Goal: Information Seeking & Learning: Check status

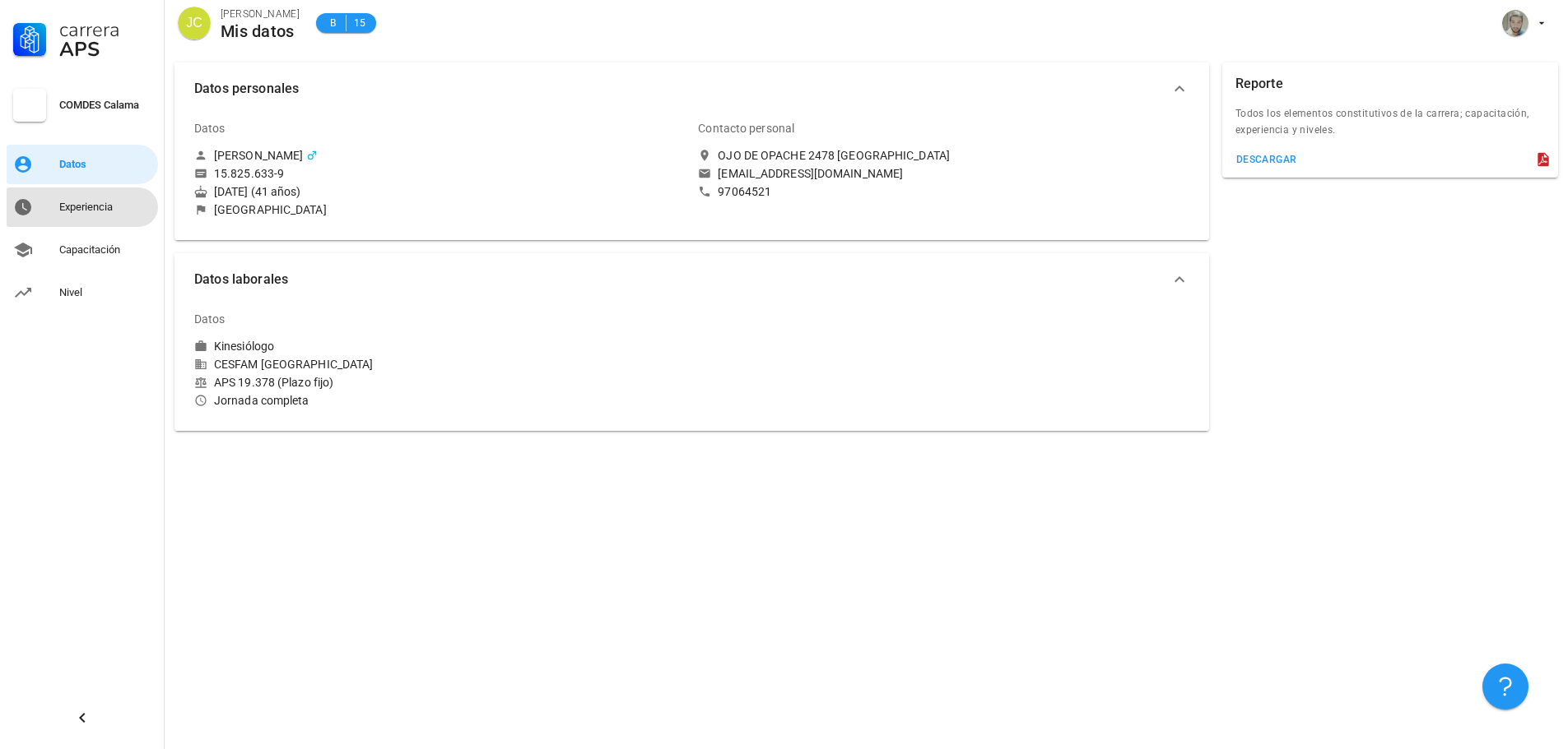
click at [87, 211] on div "Experiencia" at bounding box center [104, 208] width 92 height 13
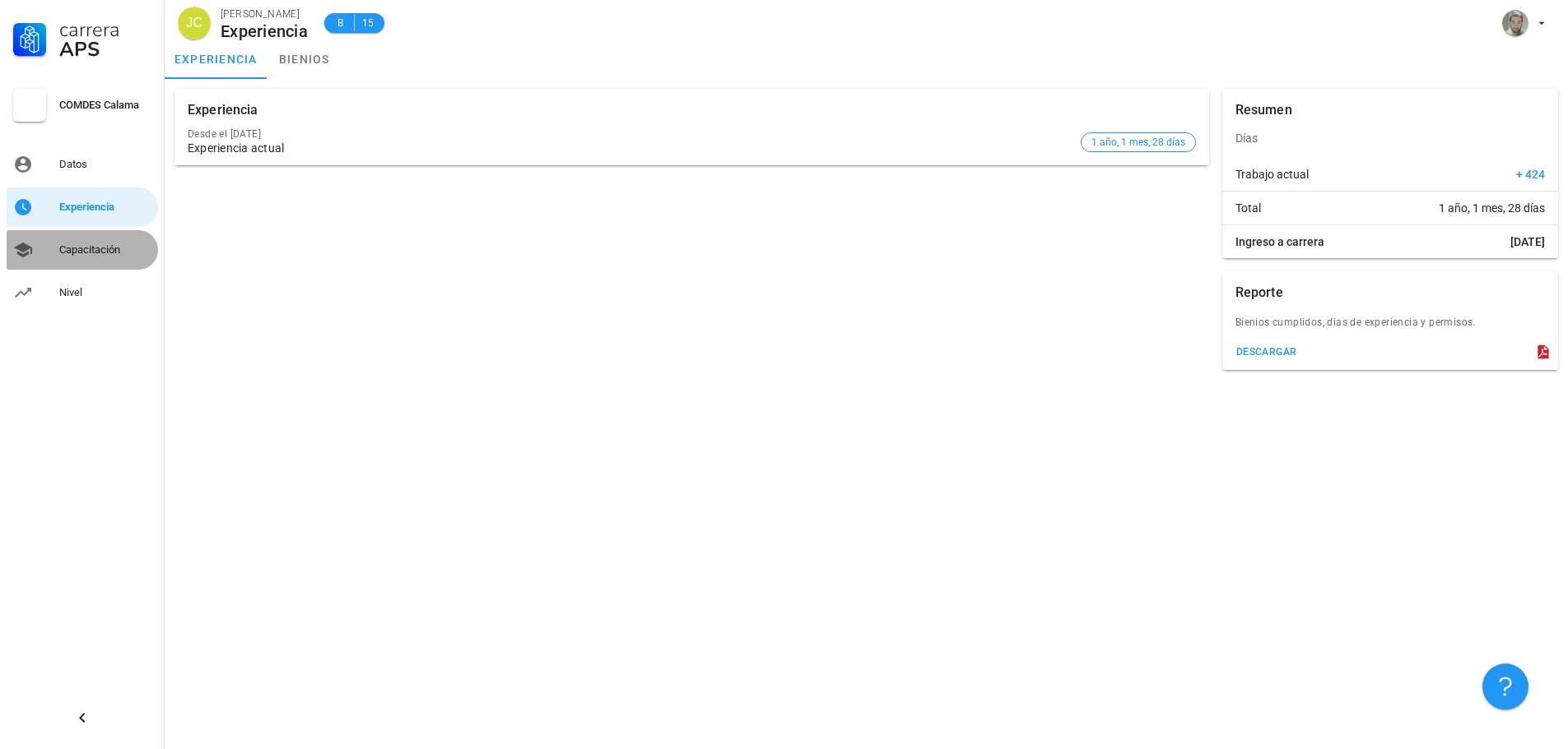
click at [75, 248] on div "Capacitación" at bounding box center [104, 250] width 92 height 13
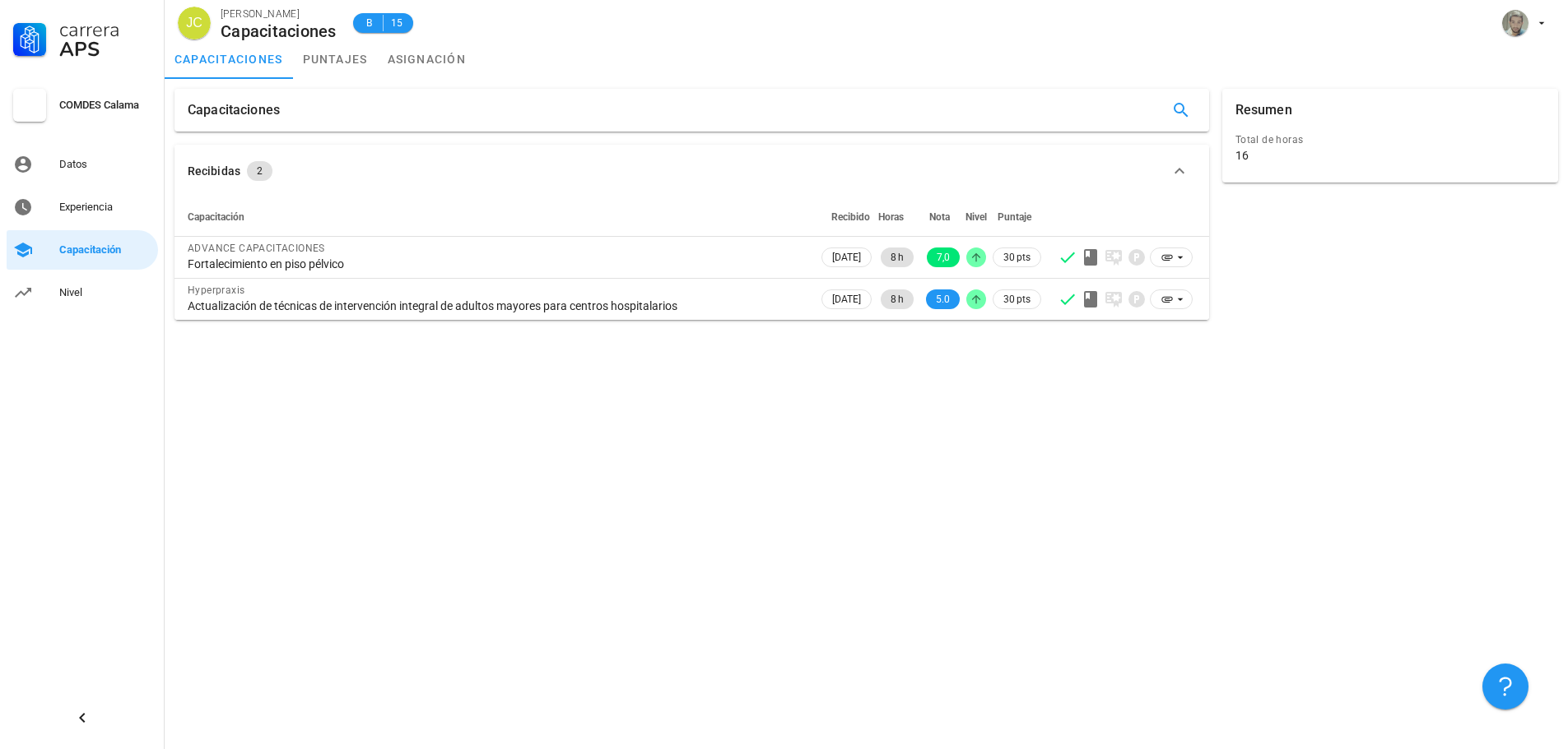
click at [190, 351] on div "Capacitaciones Recibidas 2 Capacitación Recibido Horas Nota Nivel Puntaje ADVAN…" at bounding box center [865, 413] width 1403 height 670
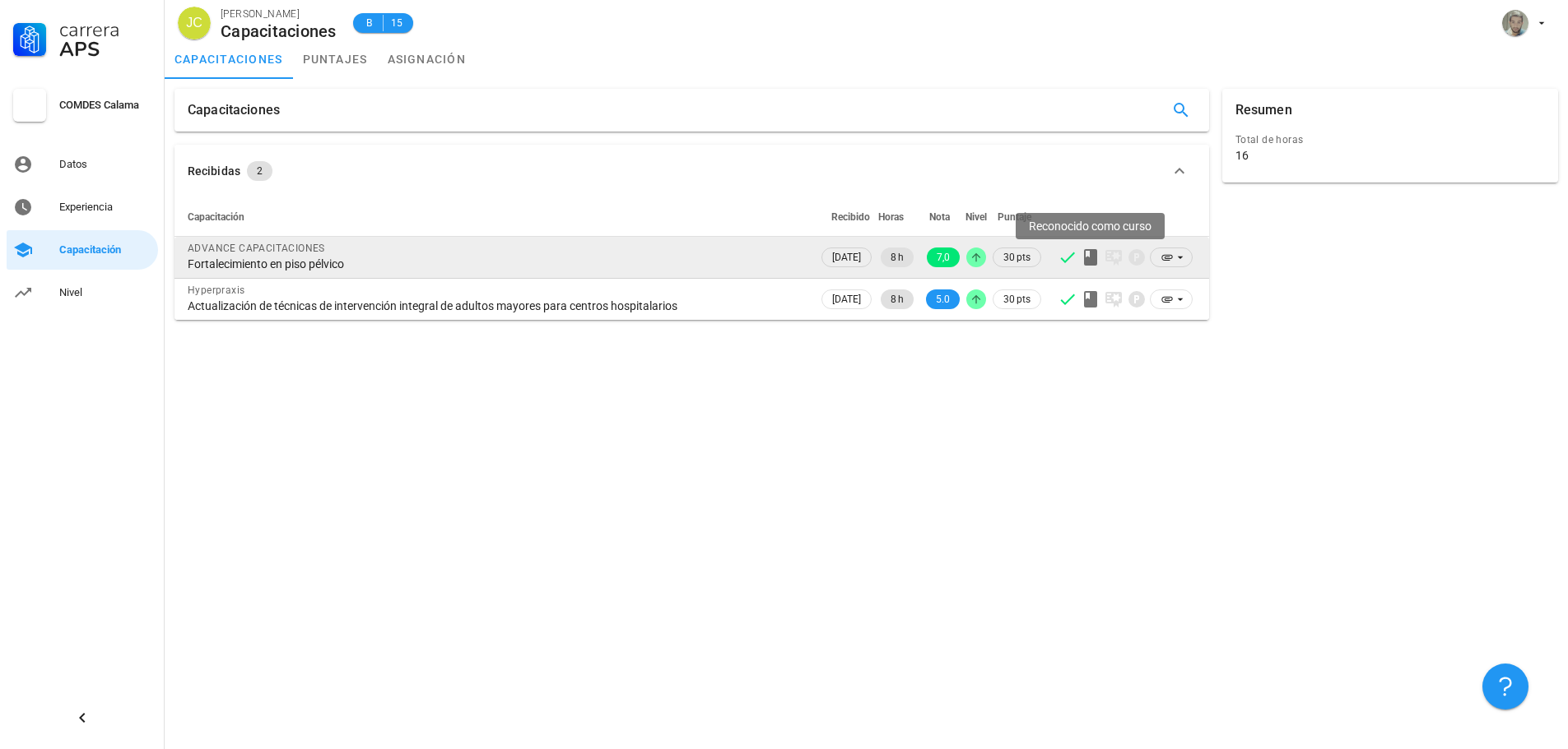
click at [1095, 259] on icon at bounding box center [1090, 257] width 13 height 16
click at [1177, 259] on icon at bounding box center [1180, 258] width 13 height 13
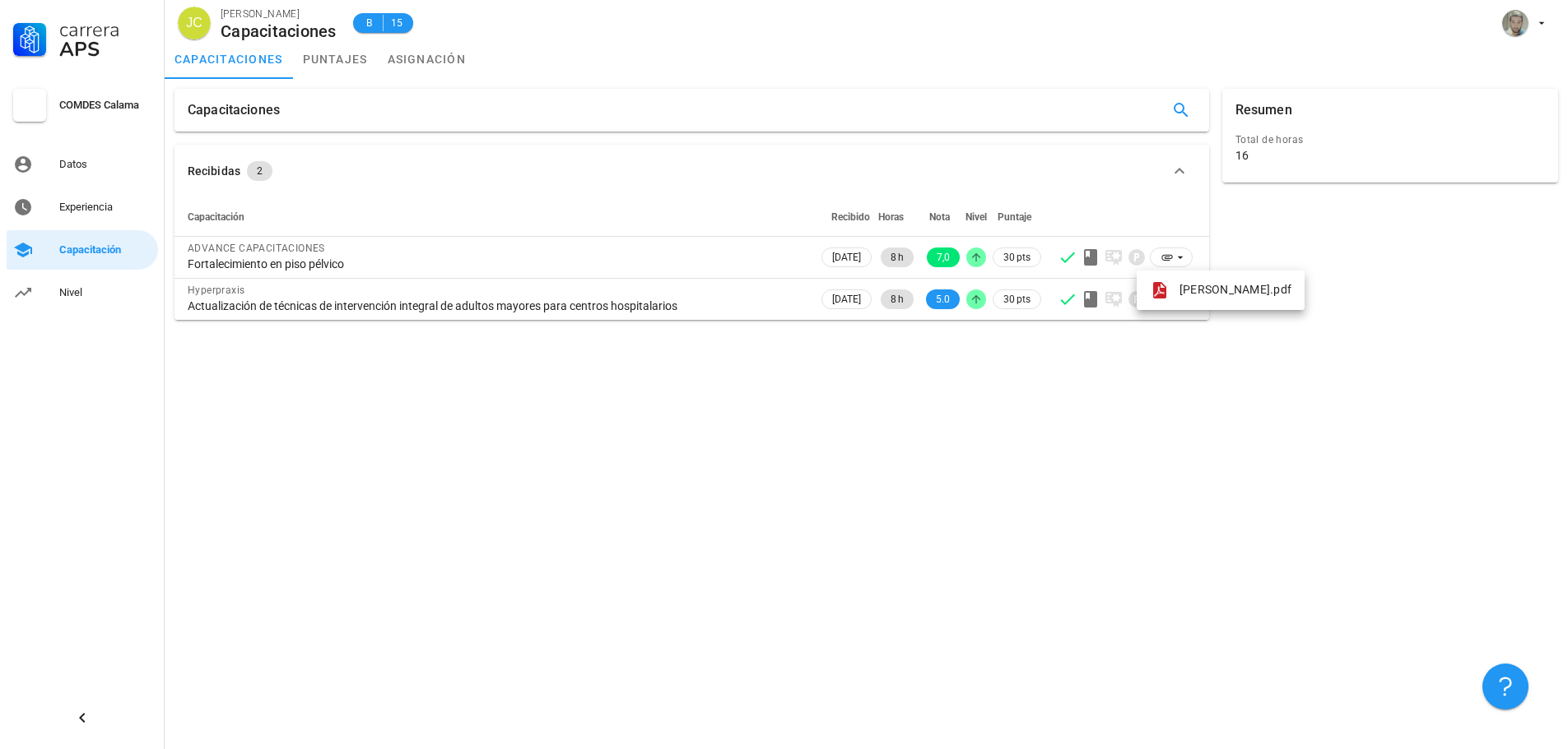
click at [535, 385] on div "Capacitaciones Recibidas 2 Capacitación Recibido Horas Nota Nivel Puntaje ADVAN…" at bounding box center [865, 413] width 1403 height 670
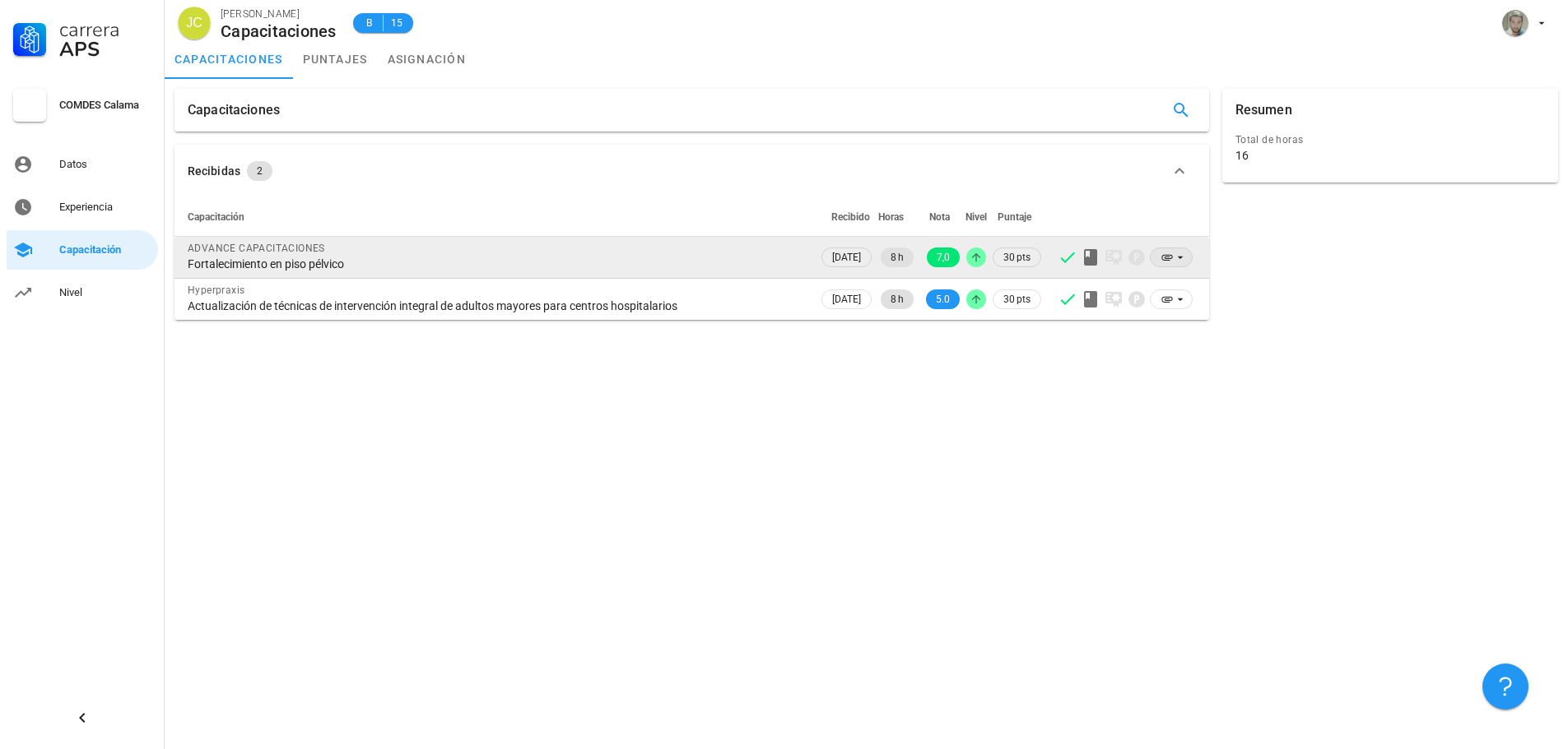
click at [1180, 256] on icon at bounding box center [1180, 258] width 13 height 13
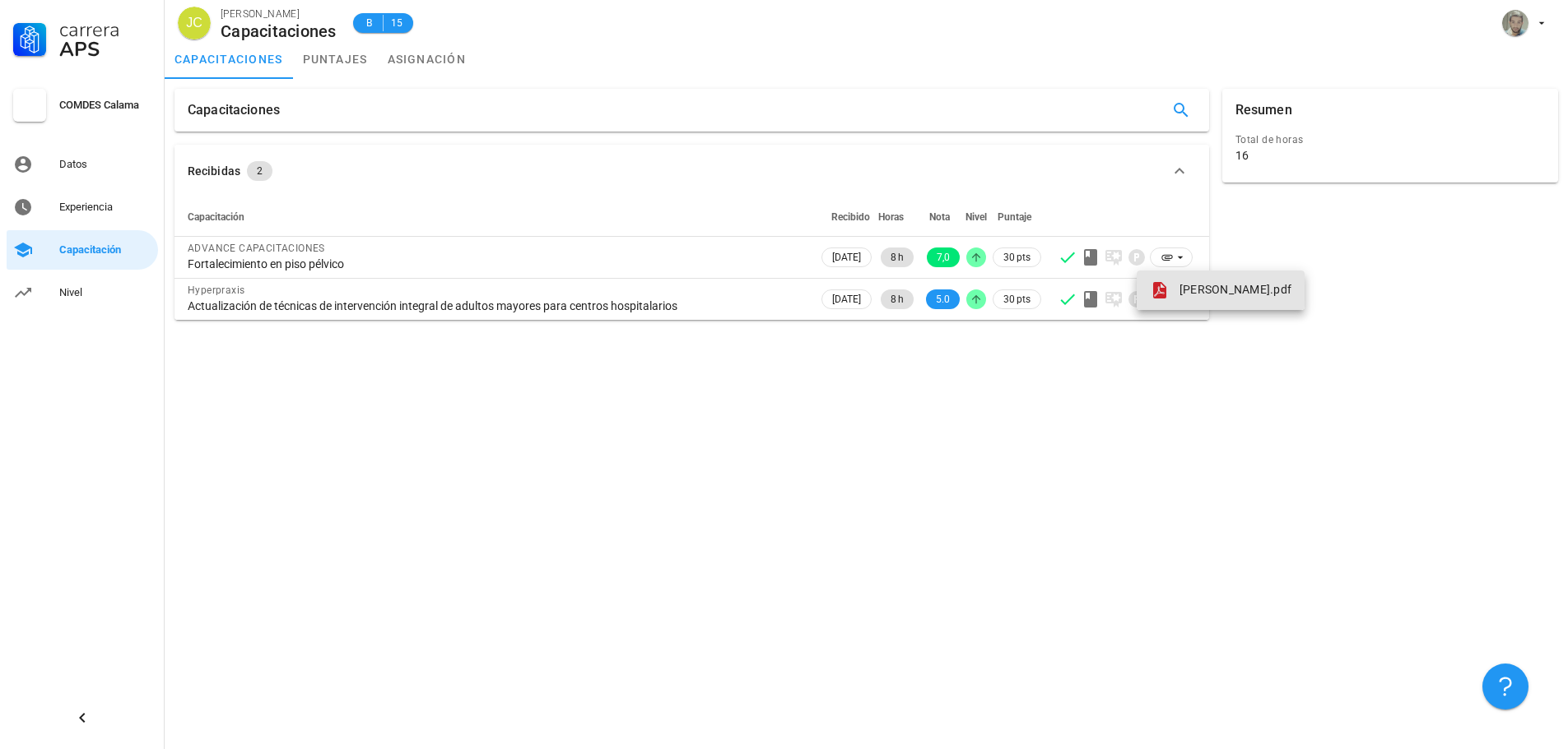
click at [1183, 283] on span "[PERSON_NAME].pdf" at bounding box center [1235, 289] width 112 height 13
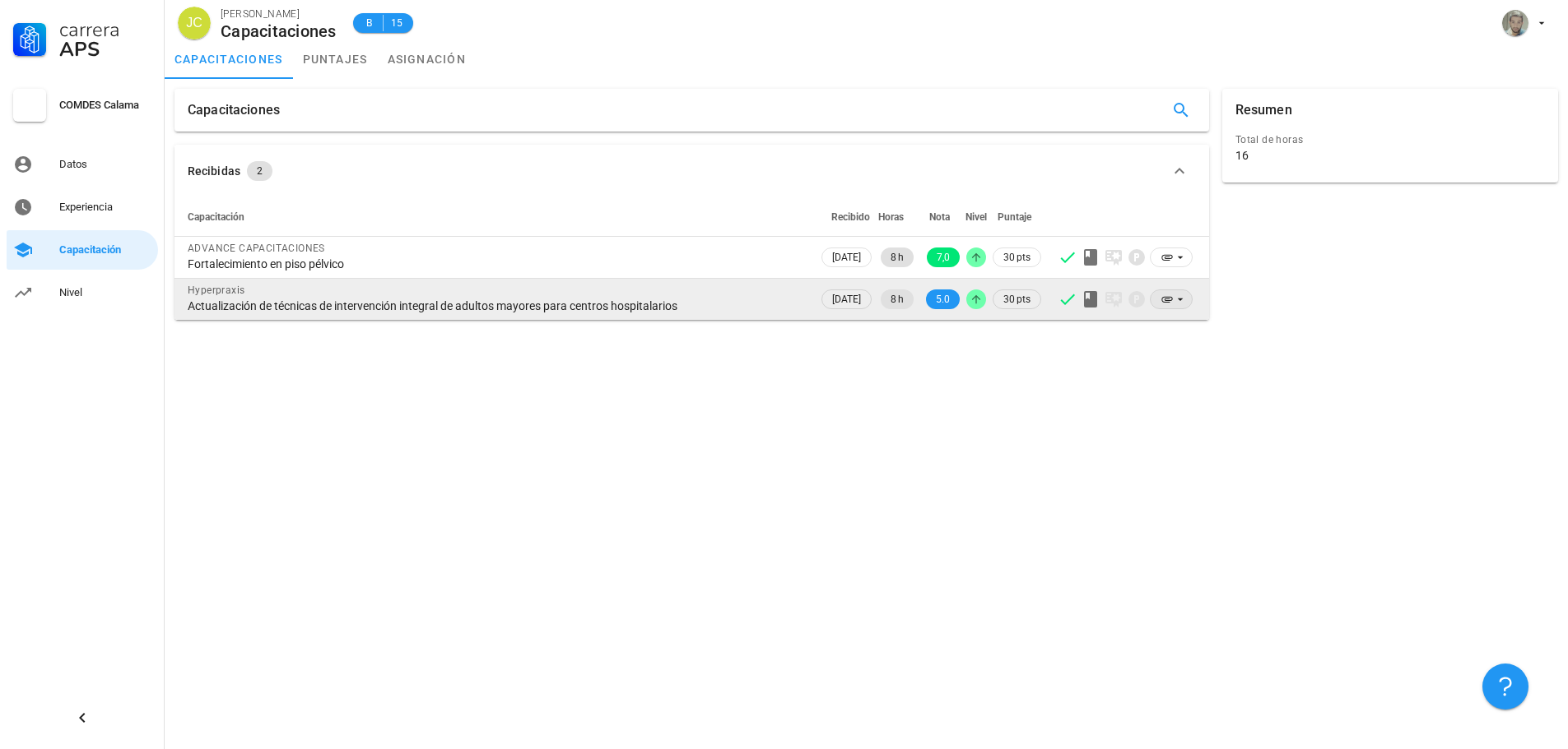
click at [1178, 301] on icon at bounding box center [1180, 300] width 13 height 13
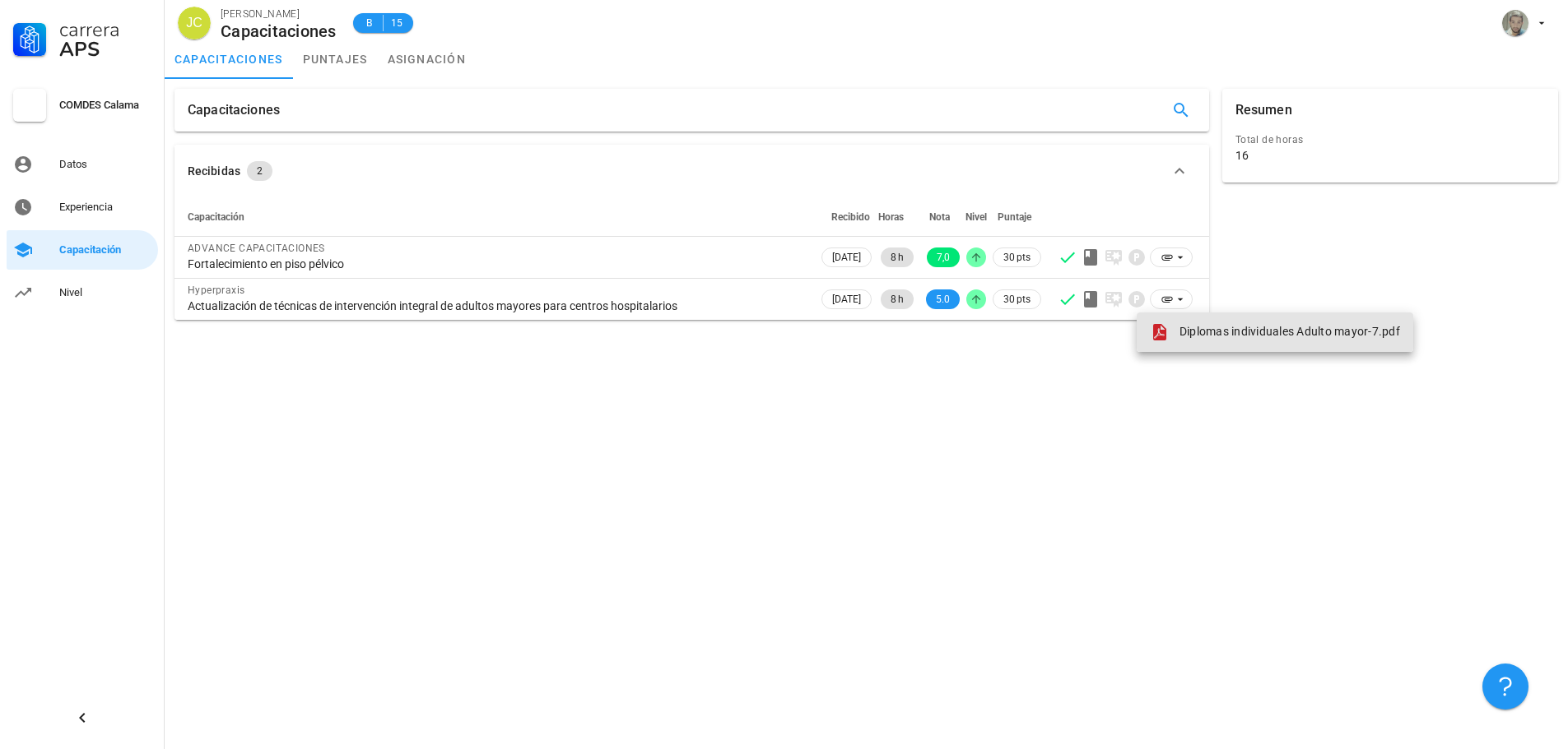
click at [1179, 334] on span "Diplomas individuales Adulto mayor-7.pdf" at bounding box center [1289, 332] width 220 height 13
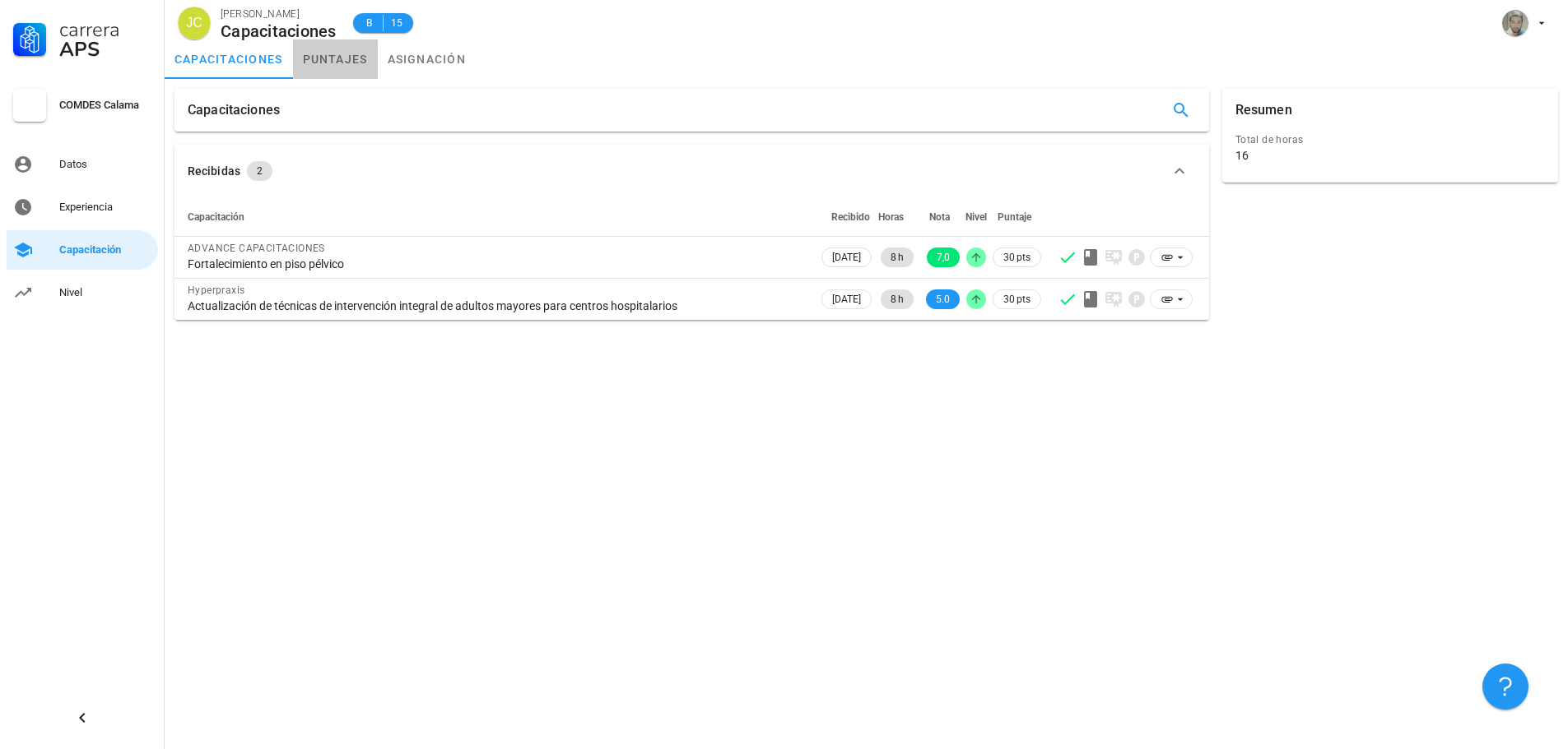
click at [319, 68] on link "puntajes" at bounding box center [335, 60] width 84 height 40
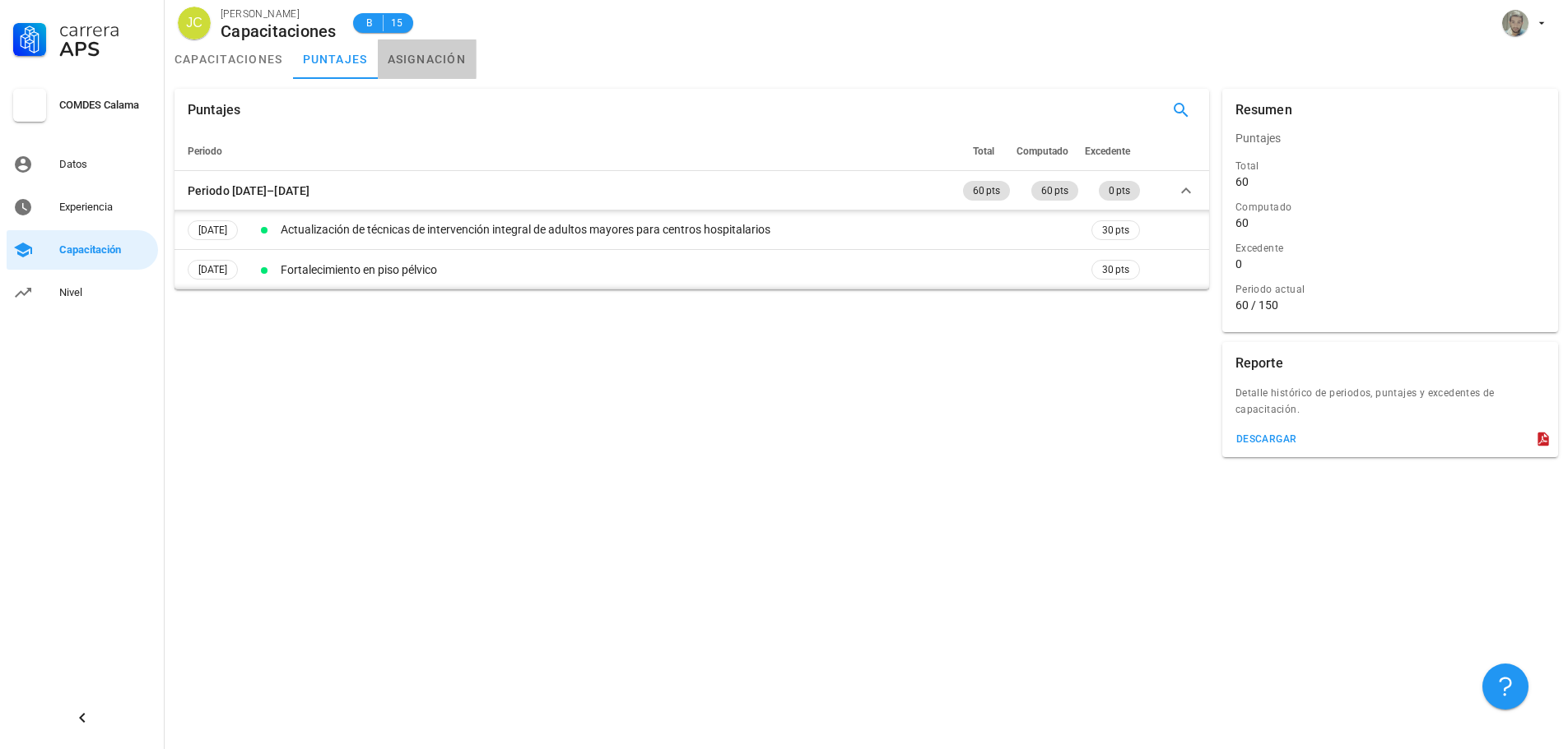
click at [434, 54] on link "asignación" at bounding box center [427, 60] width 99 height 40
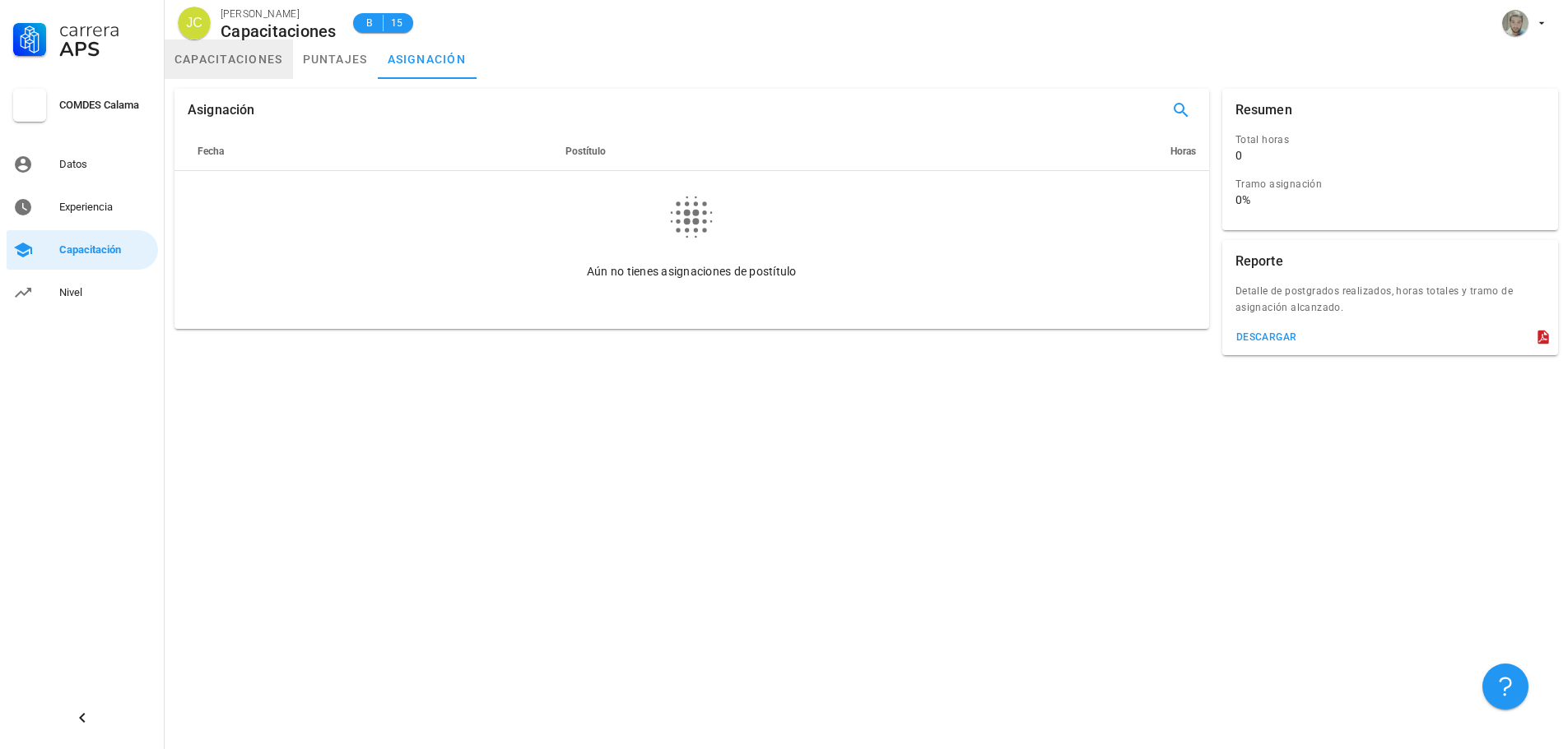
click at [259, 62] on link "capacitaciones" at bounding box center [228, 60] width 128 height 40
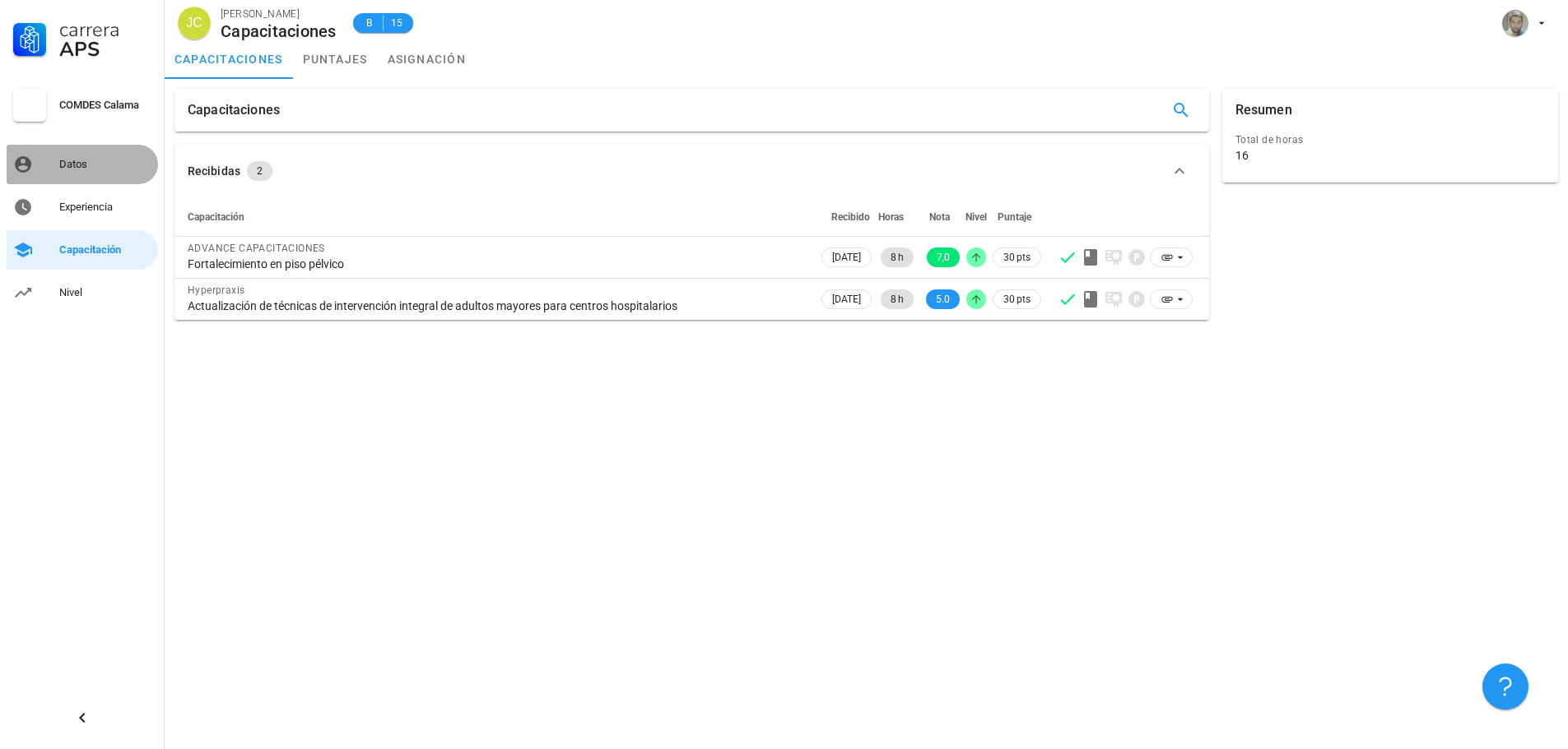
click at [97, 167] on div "Datos" at bounding box center [104, 165] width 92 height 13
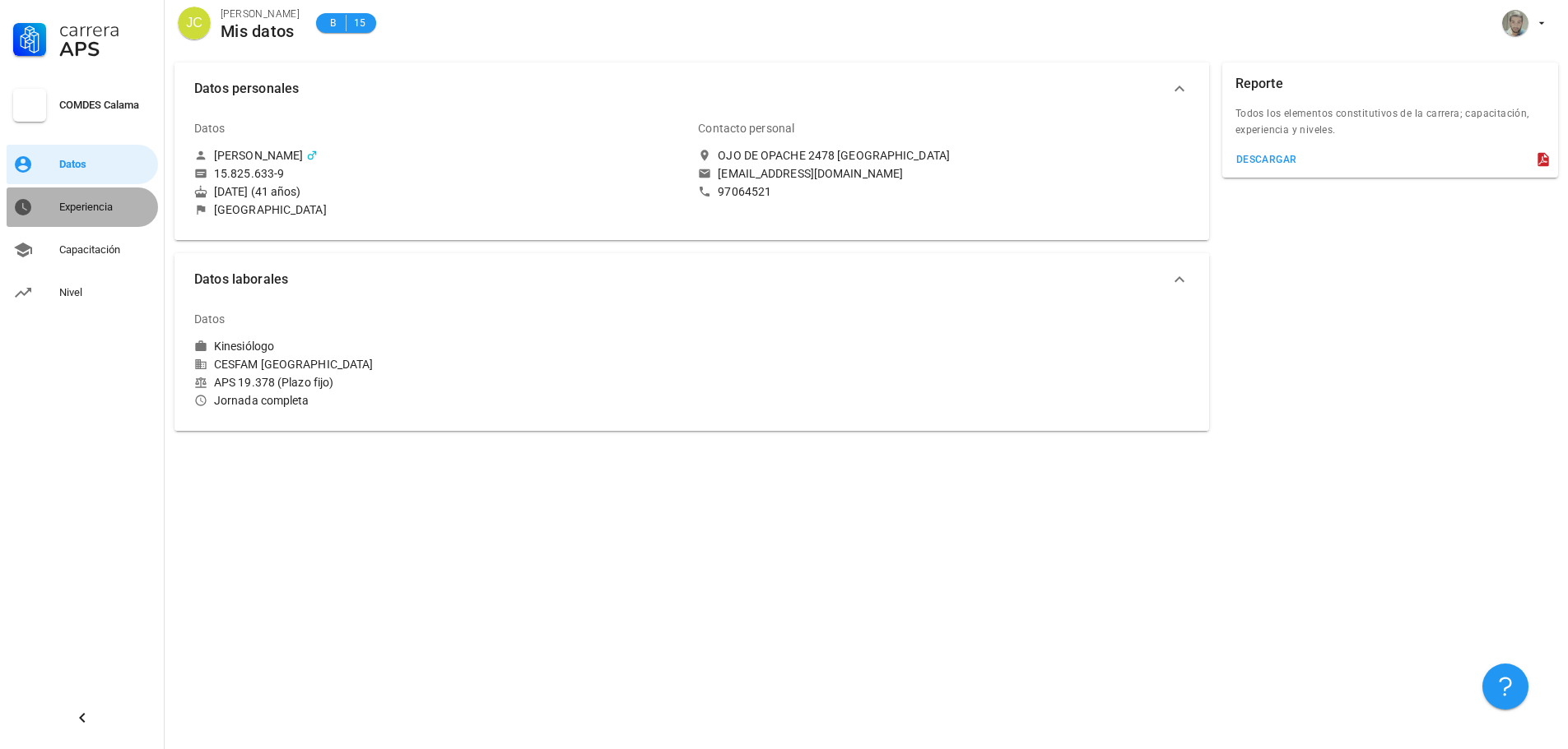
click at [84, 216] on div "Experiencia" at bounding box center [104, 208] width 92 height 27
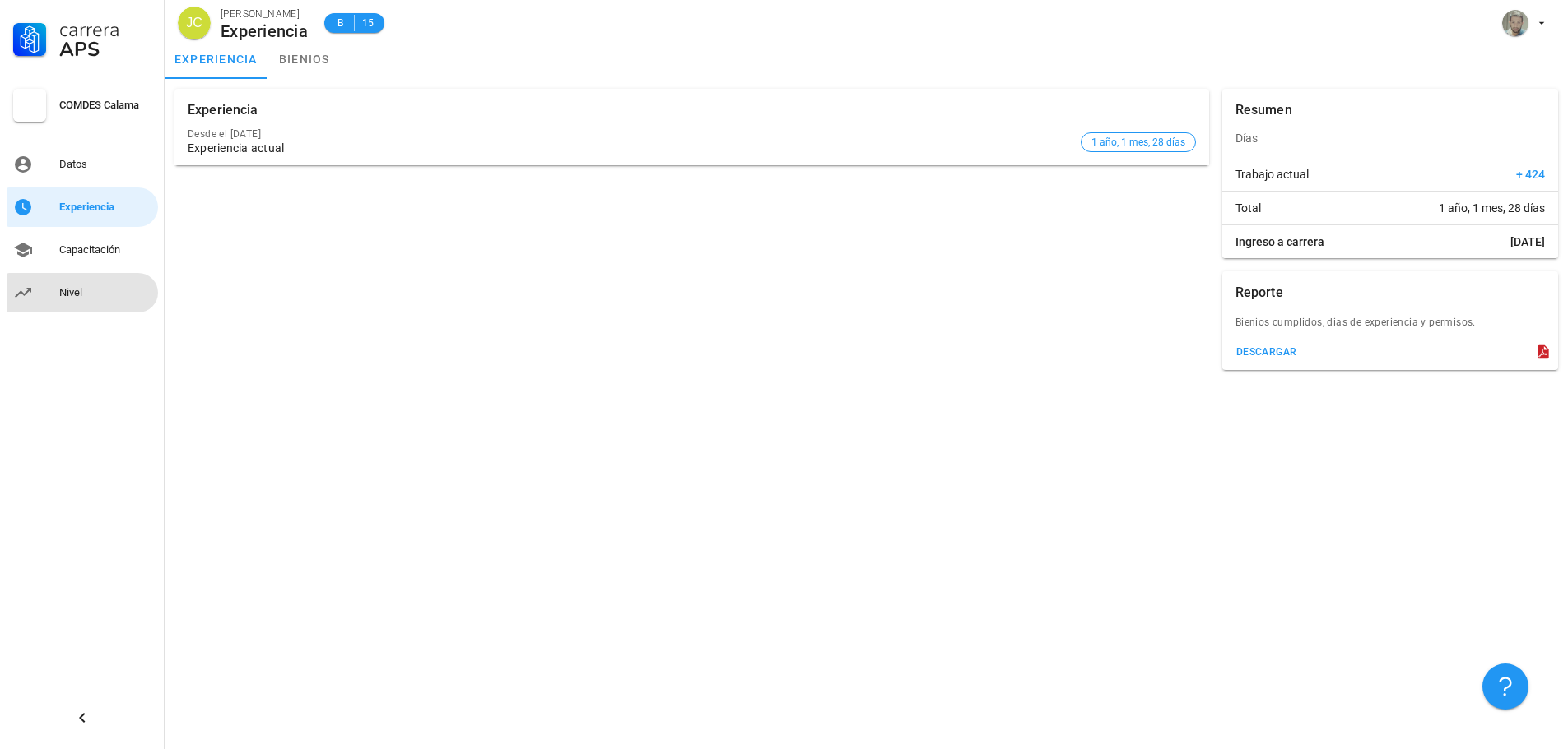
click at [76, 280] on div "Nivel" at bounding box center [104, 293] width 92 height 27
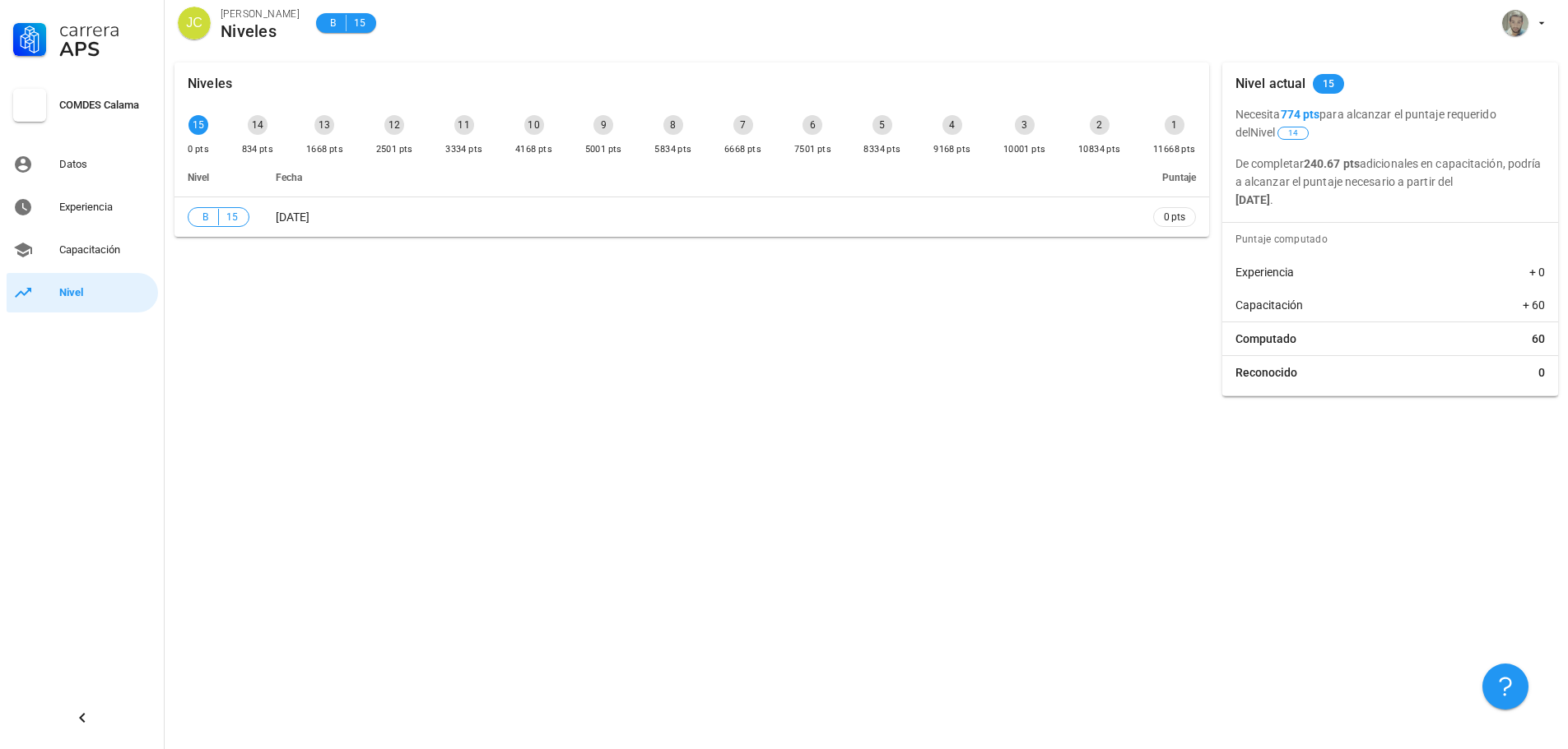
click at [1158, 285] on div "Niveles 15 0 pts 14 834 pts 13 1668 pts 12 2501 pts 11 3334 pts 10 4168 pts 9 5…" at bounding box center [692, 229] width 1047 height 347
click at [1357, 32] on div "[PERSON_NAME] Niveles B 15" at bounding box center [865, 27] width 1403 height 53
click at [503, 412] on div "Niveles 15 0 pts 14 834 pts 13 1668 pts 12 2501 pts 11 3334 pts 10 4168 pts 9 5…" at bounding box center [865, 401] width 1403 height 697
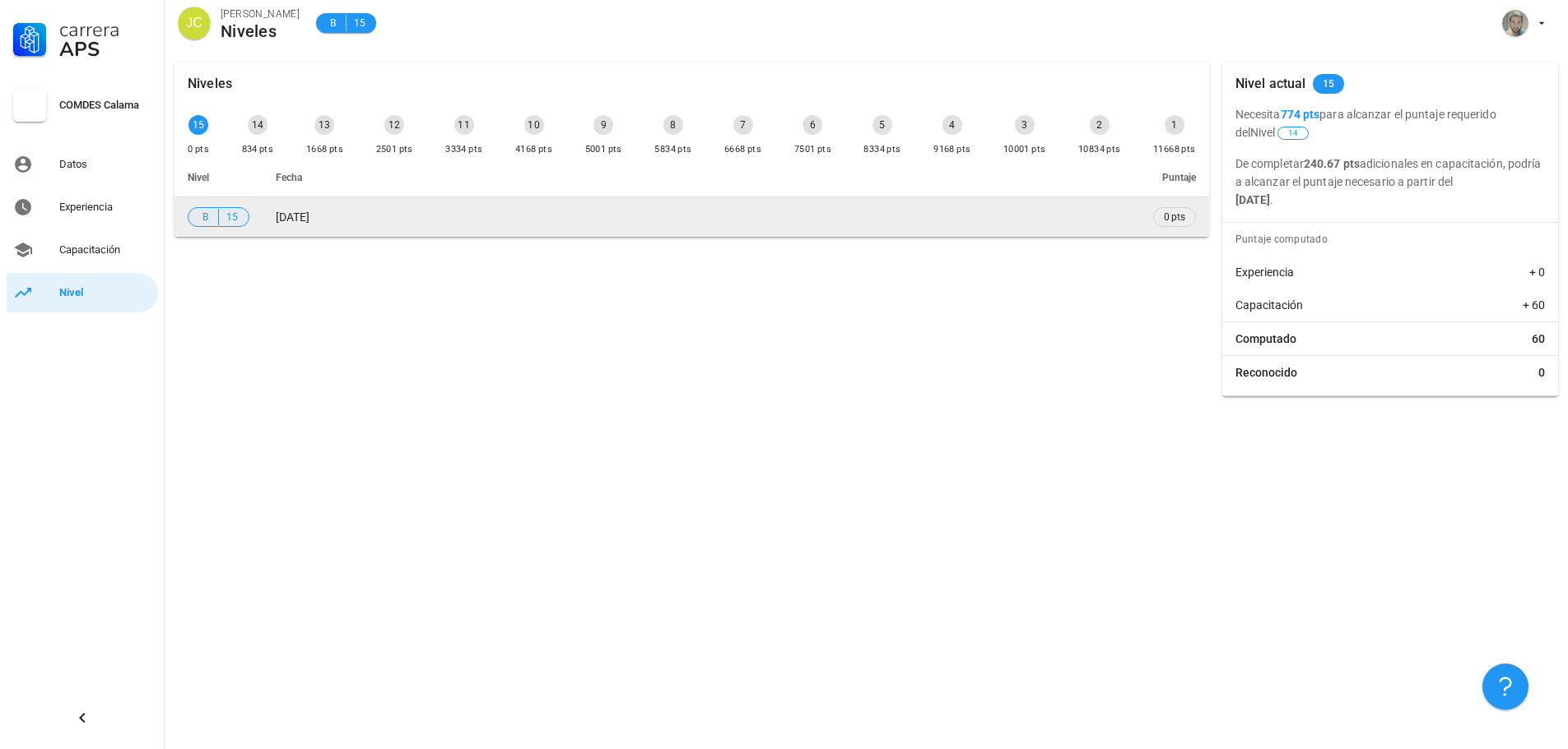
click at [222, 214] on div "B 15" at bounding box center [218, 216] width 41 height 16
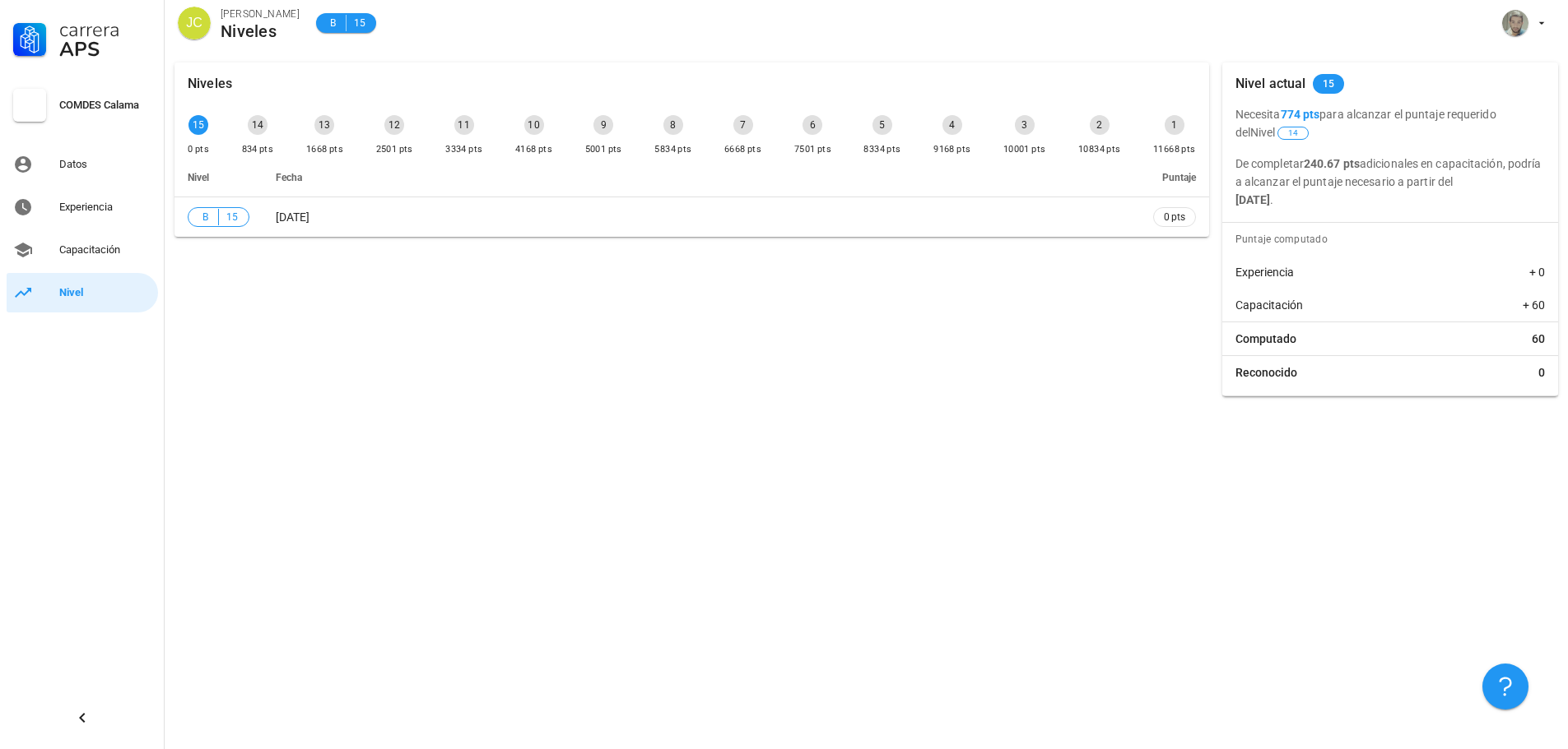
drag, startPoint x: 264, startPoint y: 134, endPoint x: 257, endPoint y: 129, distance: 8.6
click at [261, 131] on div "14 834 pts" at bounding box center [258, 137] width 39 height 49
click at [254, 127] on div "14" at bounding box center [257, 124] width 20 height 20
click at [253, 127] on div "14" at bounding box center [257, 124] width 20 height 20
click at [260, 143] on div "834 pts" at bounding box center [258, 149] width 32 height 16
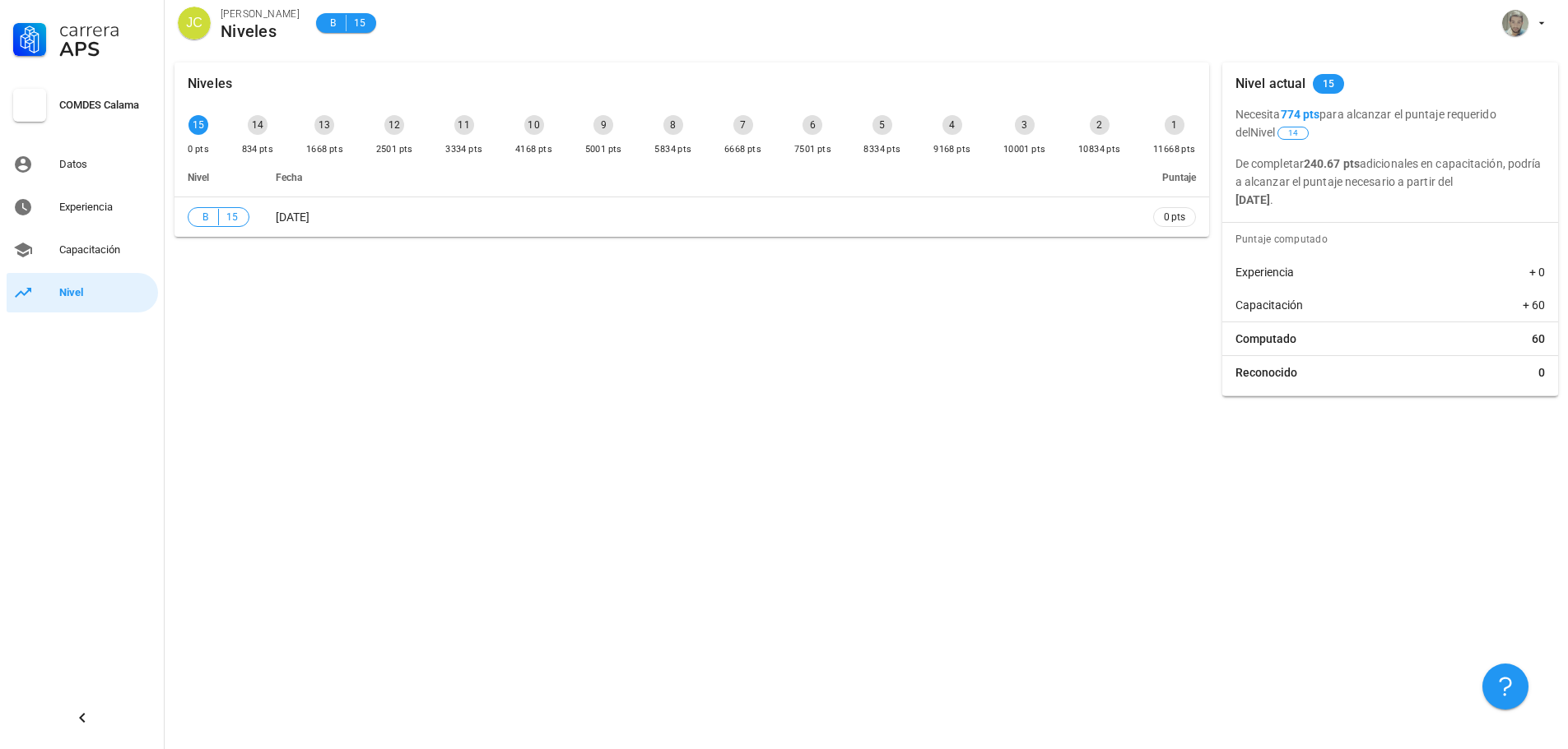
click at [1356, 363] on div "Reconocido 0" at bounding box center [1390, 373] width 336 height 33
drag, startPoint x: 1319, startPoint y: 346, endPoint x: 1524, endPoint y: 340, distance: 205.1
click at [1524, 340] on div "Computado 60" at bounding box center [1390, 338] width 336 height 33
click at [1418, 195] on p "De completar 240.67 pts adicionales en capacitación, podría a alcanzar el punta…" at bounding box center [1390, 181] width 309 height 54
click at [1338, 76] on span "15" at bounding box center [1329, 83] width 32 height 20
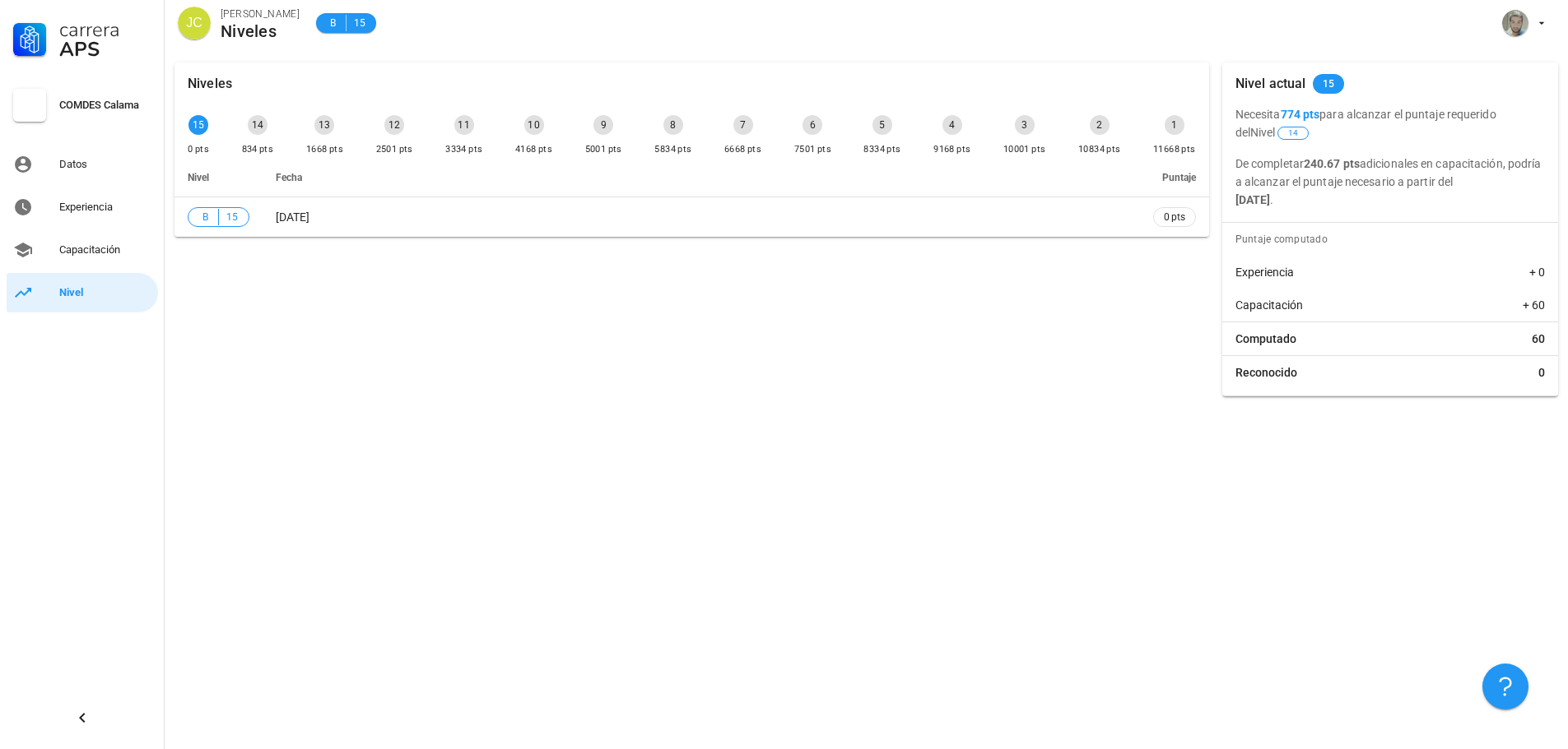
click at [1260, 386] on div "Reconocido 0" at bounding box center [1390, 373] width 336 height 33
click at [1081, 381] on div "Niveles 15 0 pts 14 834 pts 13 1668 pts 12 2501 pts 11 3334 pts 10 4168 pts 9 5…" at bounding box center [692, 229] width 1047 height 347
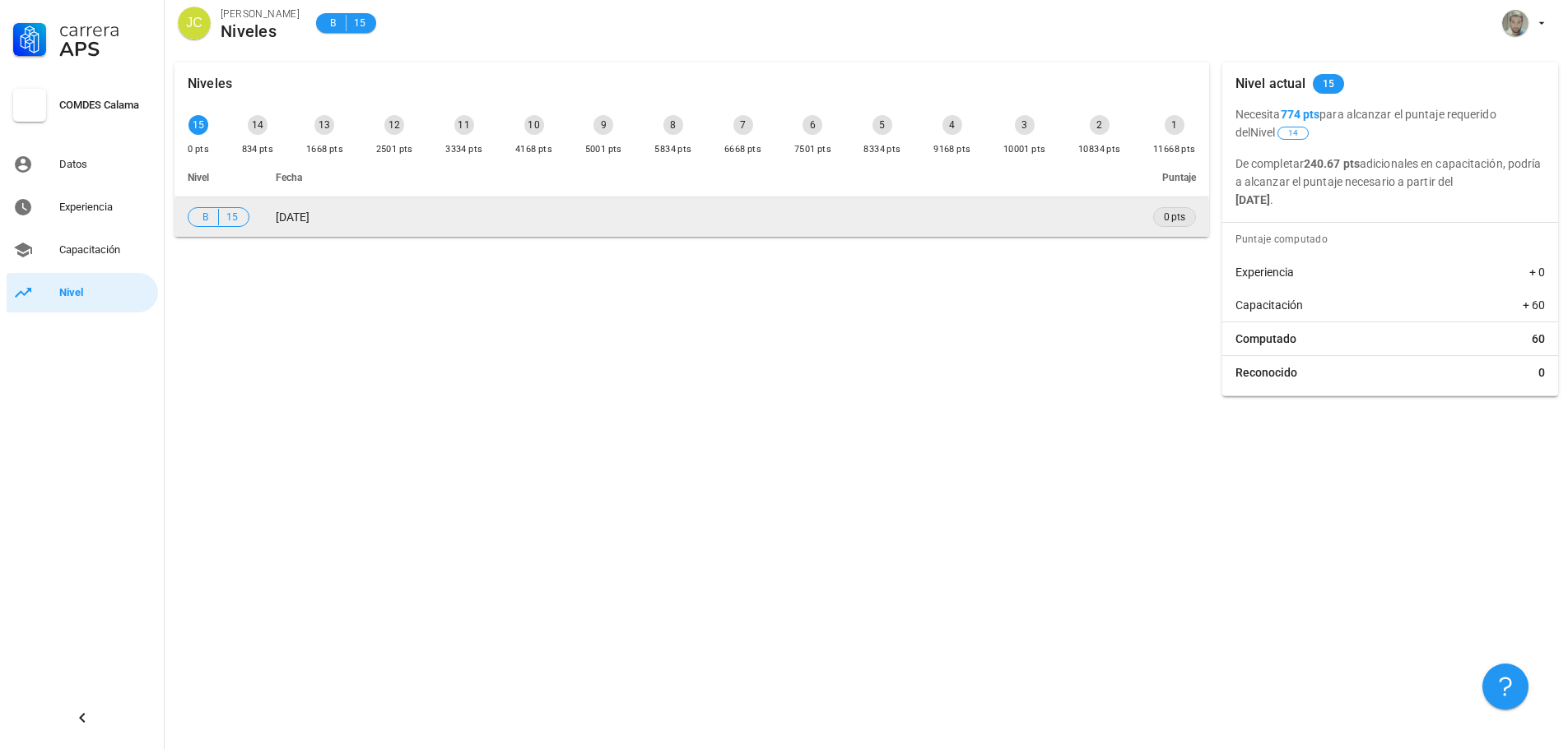
click at [1164, 221] on span "0 pts" at bounding box center [1174, 216] width 22 height 16
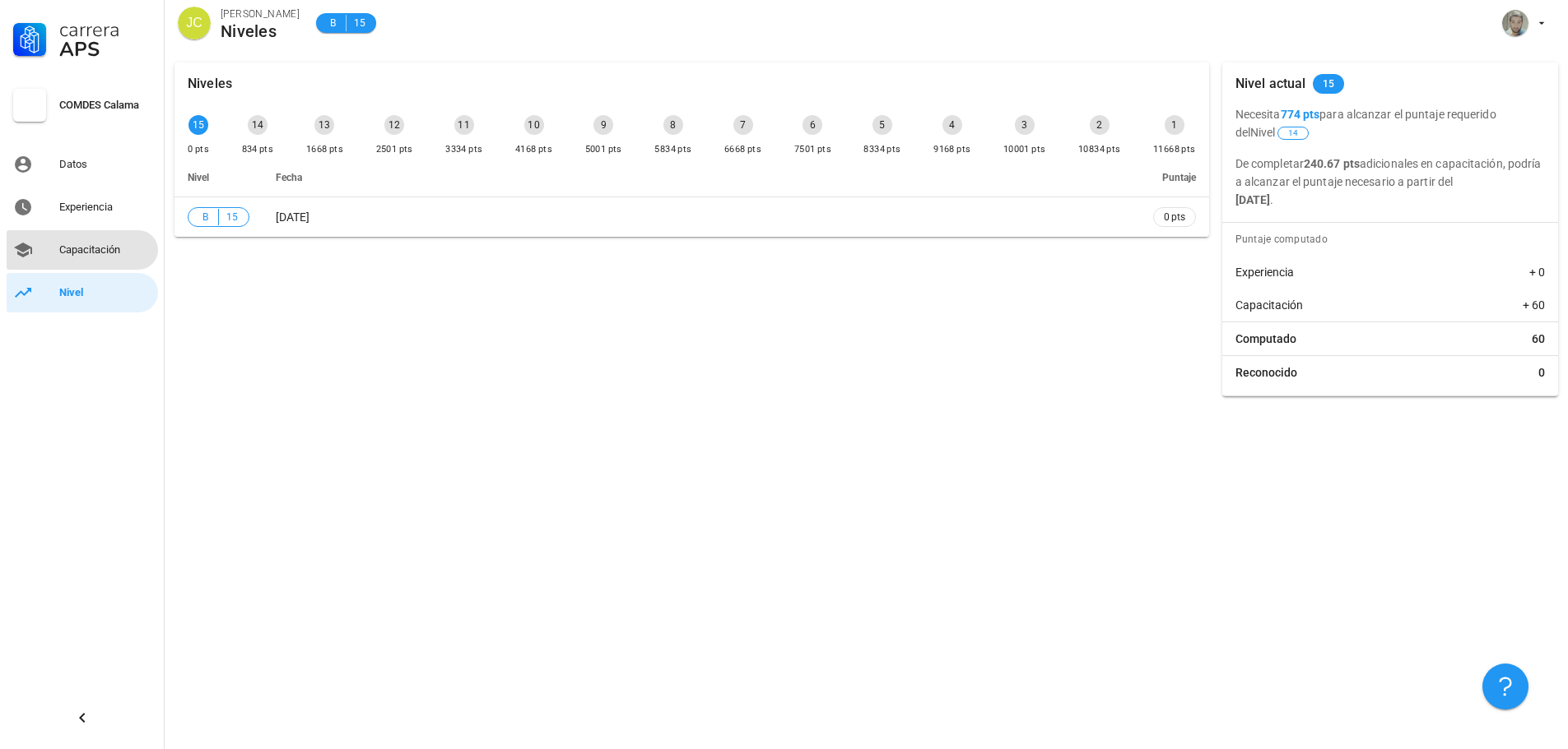
click at [105, 253] on div "Capacitación" at bounding box center [104, 250] width 92 height 13
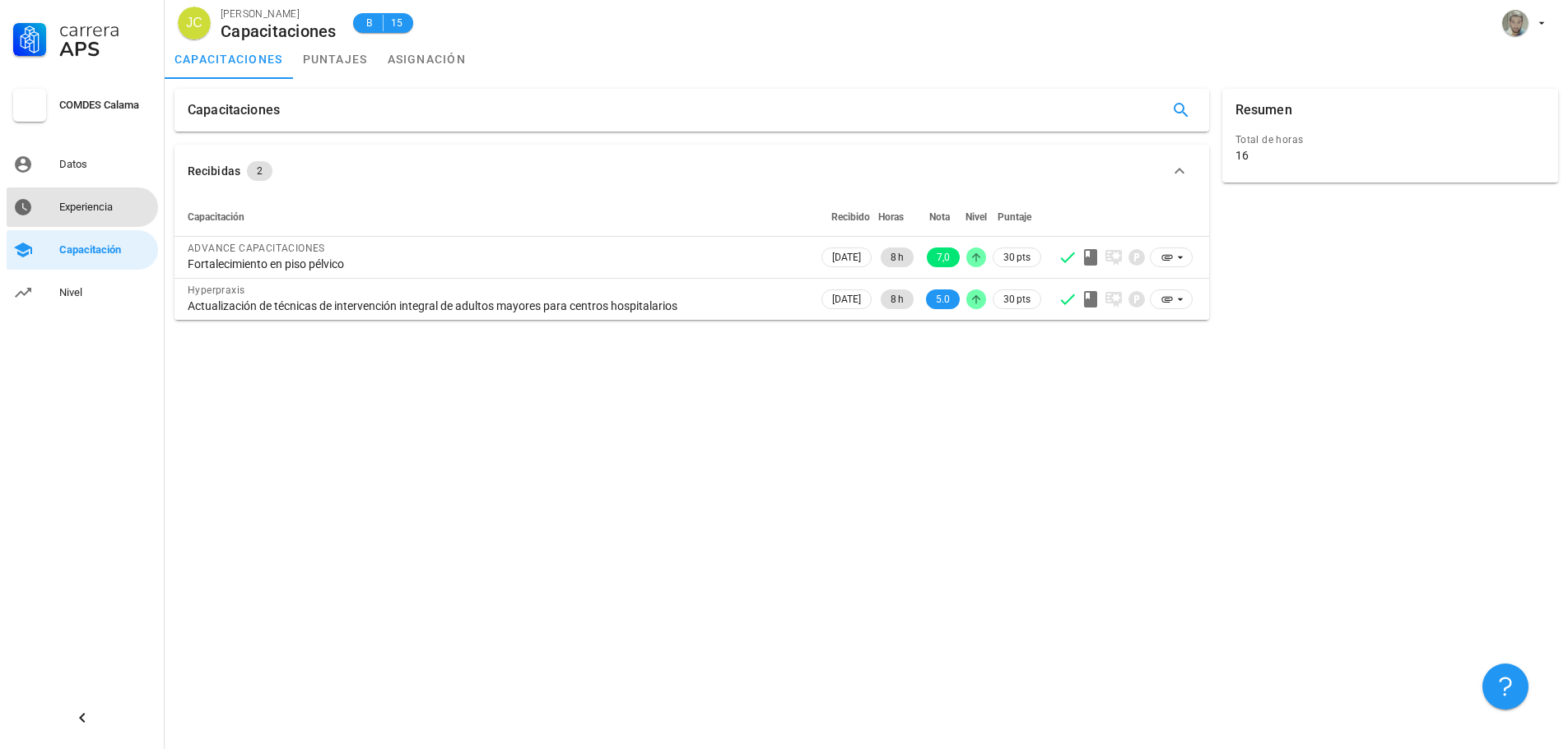
click at [109, 198] on div "Experiencia" at bounding box center [104, 208] width 92 height 27
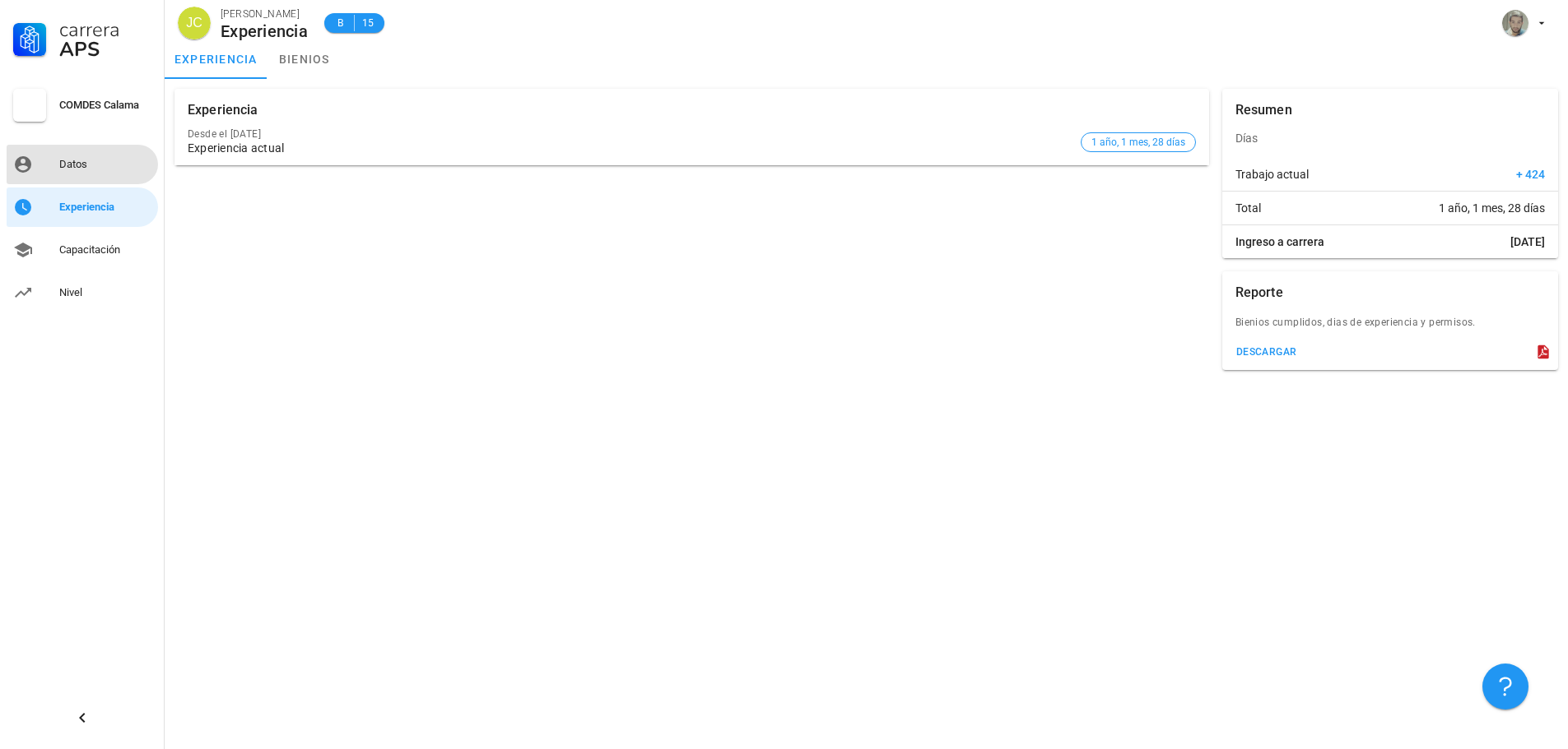
click at [120, 180] on link "Datos" at bounding box center [83, 165] width 152 height 40
